Goal: Task Accomplishment & Management: Use online tool/utility

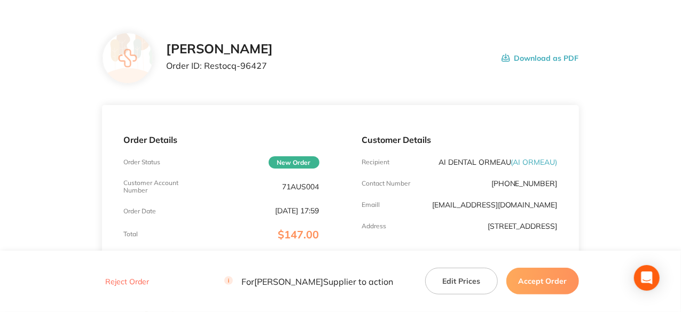
scroll to position [53, 0]
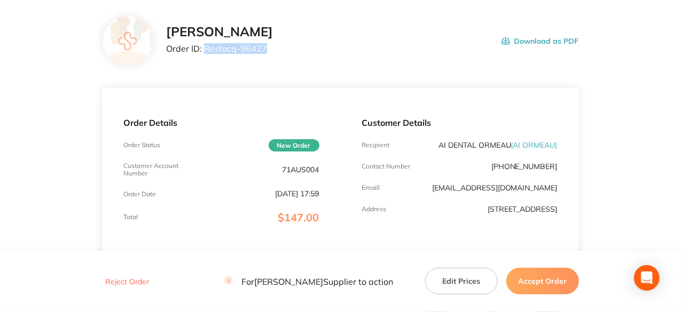
drag, startPoint x: 265, startPoint y: 49, endPoint x: 205, endPoint y: 50, distance: 59.8
click at [205, 50] on p "Order ID: Restocq- 96427" at bounding box center [219, 49] width 107 height 10
copy p "Restocq- 96427"
click at [554, 281] on button "Accept Order" at bounding box center [542, 281] width 73 height 27
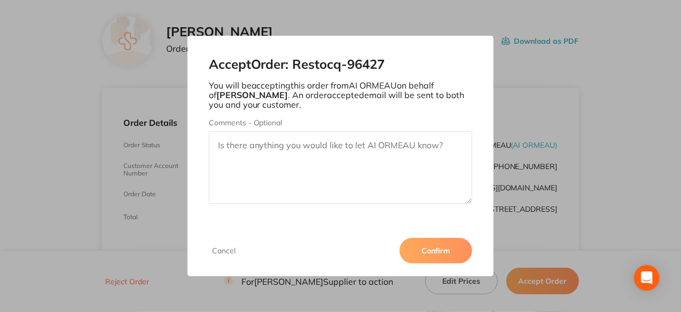
click at [445, 253] on button "Confirm" at bounding box center [436, 251] width 73 height 26
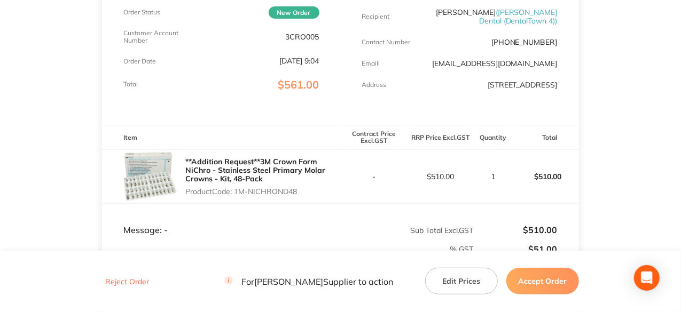
scroll to position [239, 0]
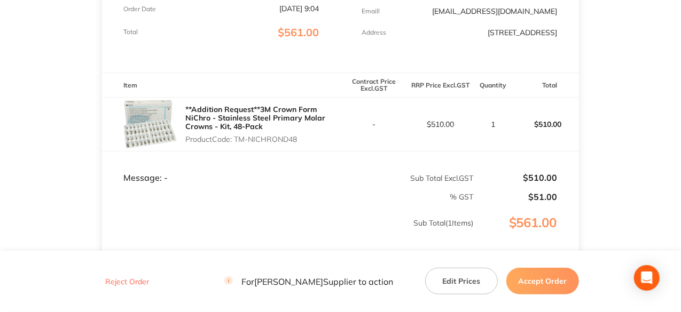
drag, startPoint x: 299, startPoint y: 147, endPoint x: 262, endPoint y: 143, distance: 37.2
click at [237, 144] on p "Product Code: TM-NICHROND48" at bounding box center [262, 139] width 155 height 9
copy p "TM-NICHROND48"
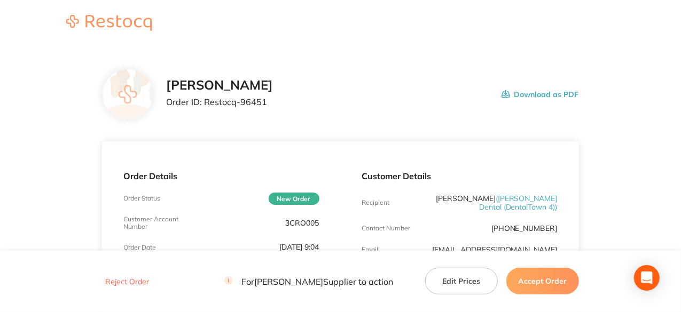
click at [551, 287] on button "Accept Order" at bounding box center [542, 281] width 73 height 27
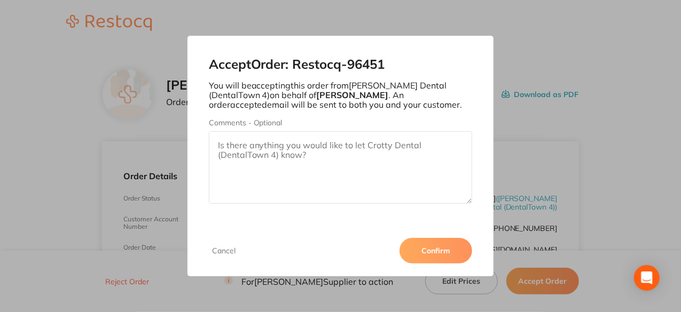
click at [438, 250] on button "Confirm" at bounding box center [436, 251] width 73 height 26
